Goal: Navigation & Orientation: Find specific page/section

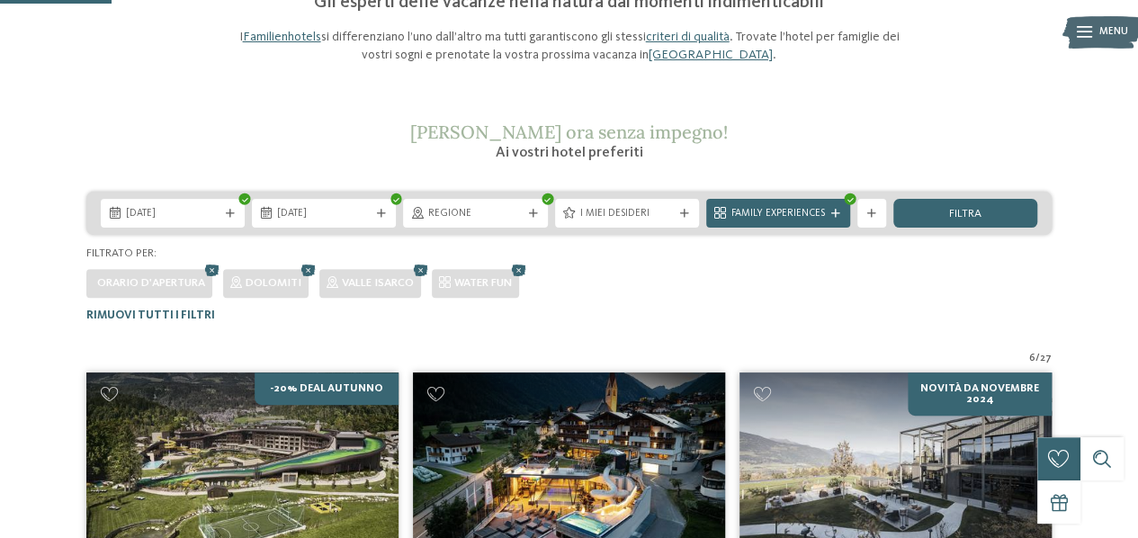
scroll to position [178, 0]
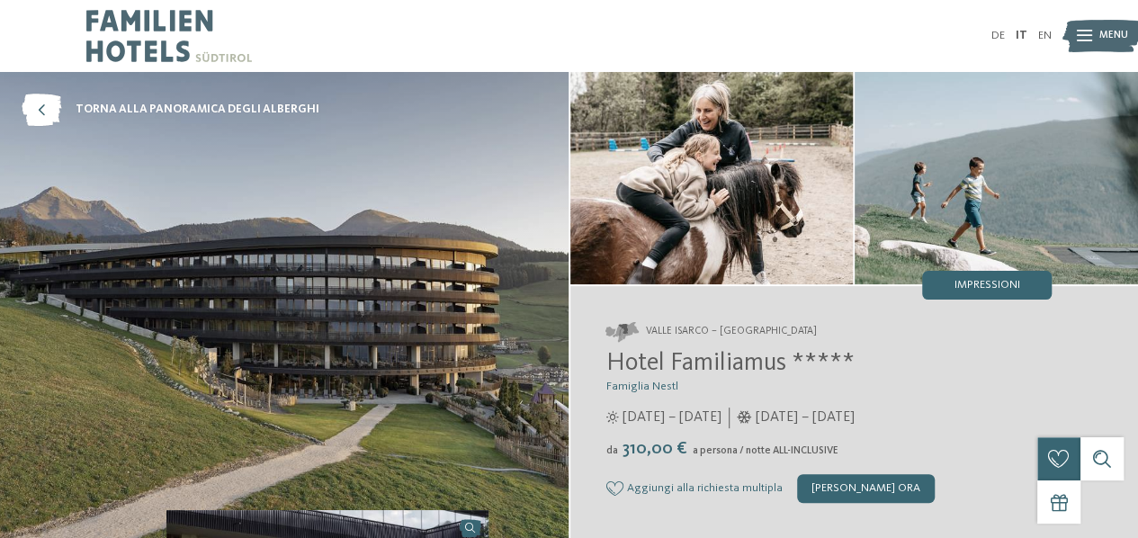
click at [1080, 36] on icon at bounding box center [1084, 37] width 15 height 12
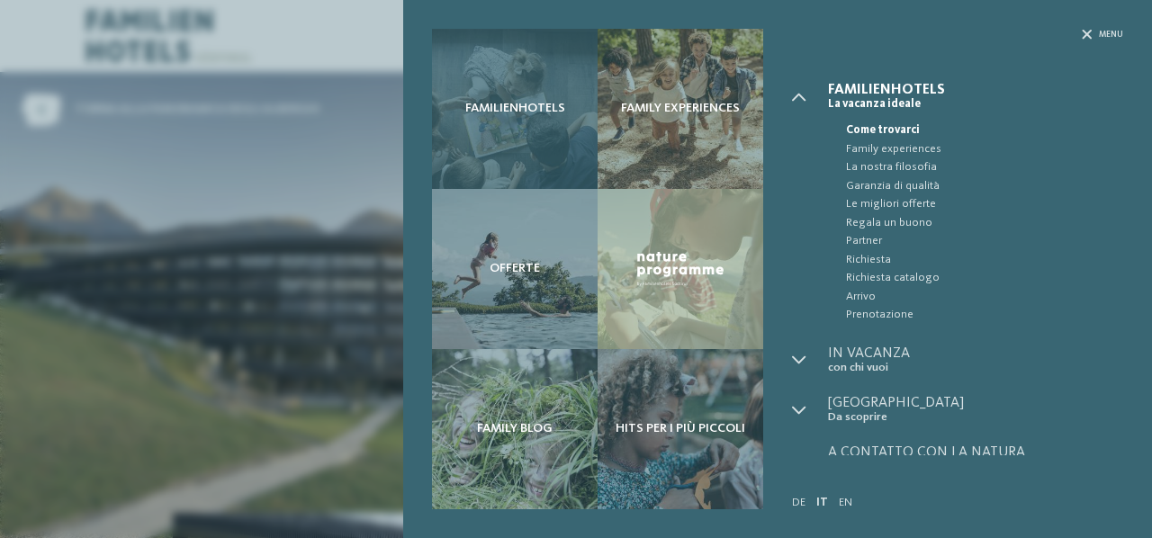
click at [525, 111] on span "Familienhotels" at bounding box center [515, 108] width 100 height 15
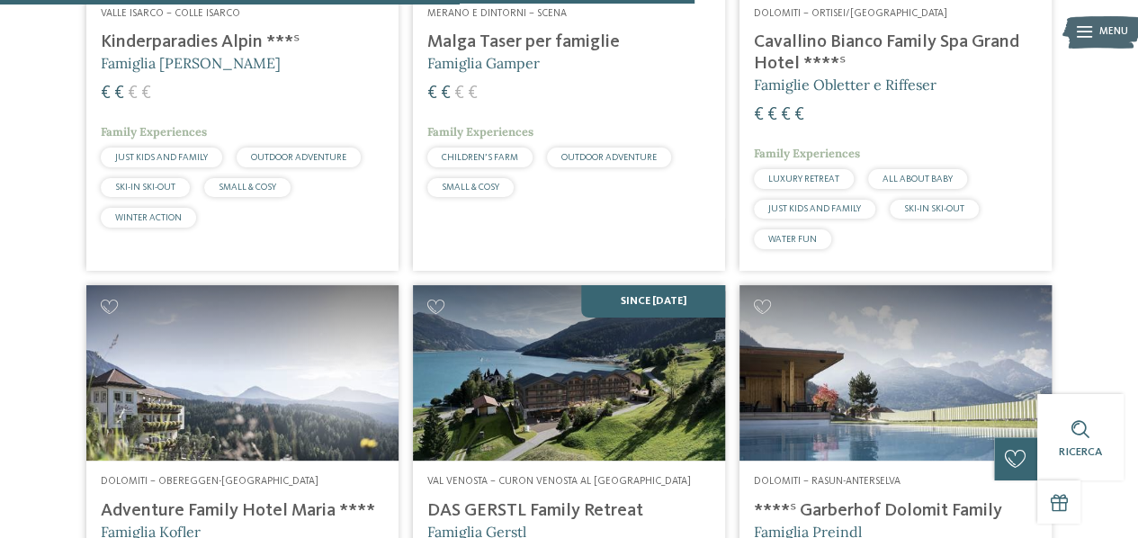
scroll to position [2965, 0]
